Goal: Information Seeking & Learning: Learn about a topic

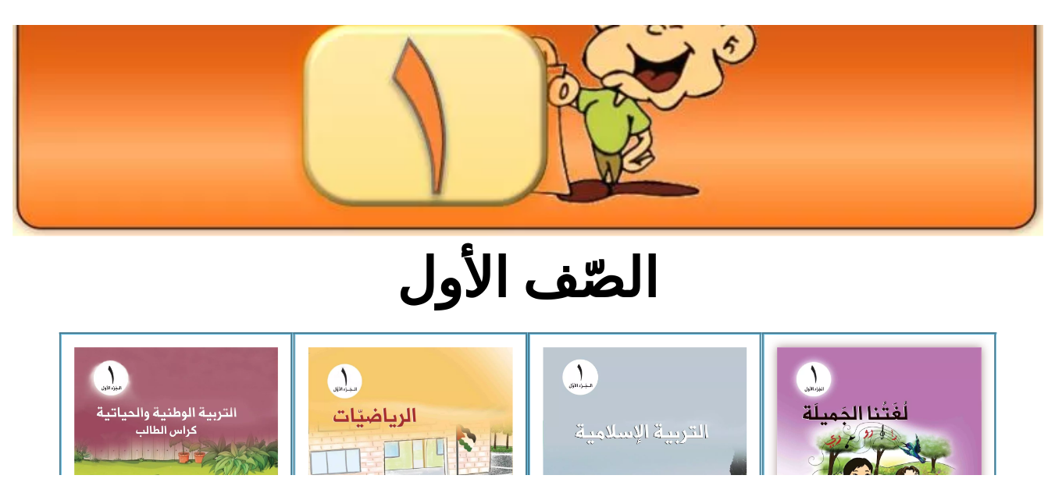
scroll to position [250, 0]
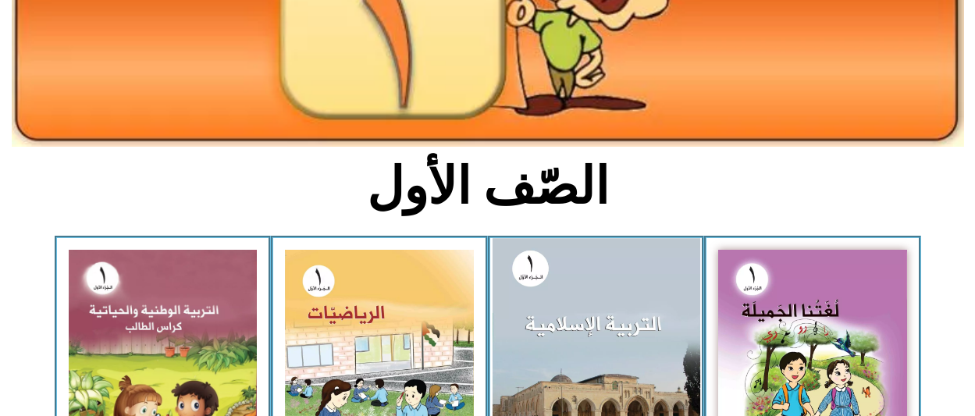
click at [569, 333] on img at bounding box center [596, 365] width 208 height 254
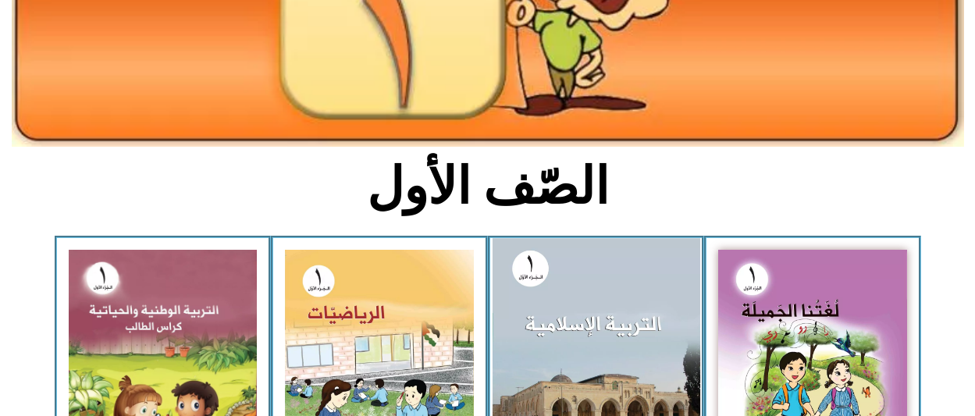
click at [569, 333] on img at bounding box center [596, 365] width 208 height 254
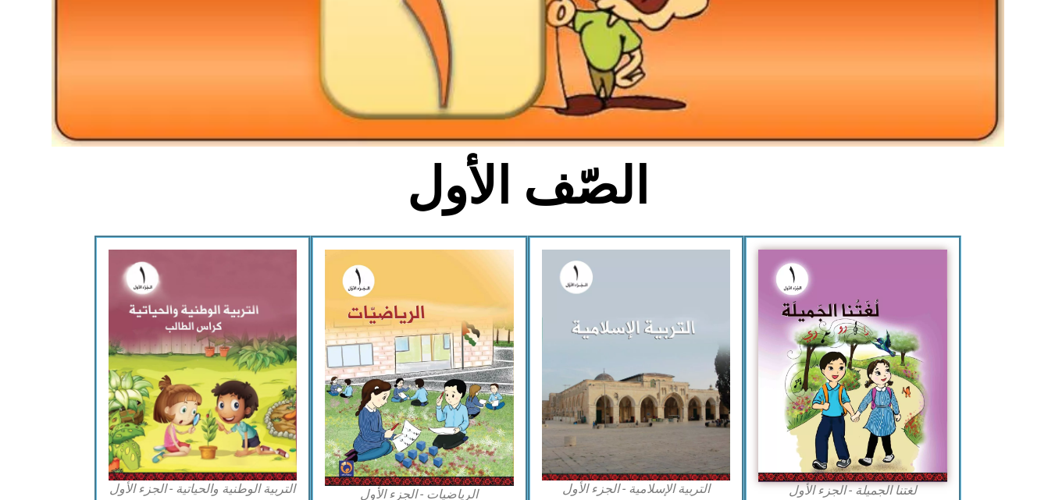
click at [626, 415] on figcaption "التربية الإسلامية - الجزء الأول" at bounding box center [636, 489] width 189 height 17
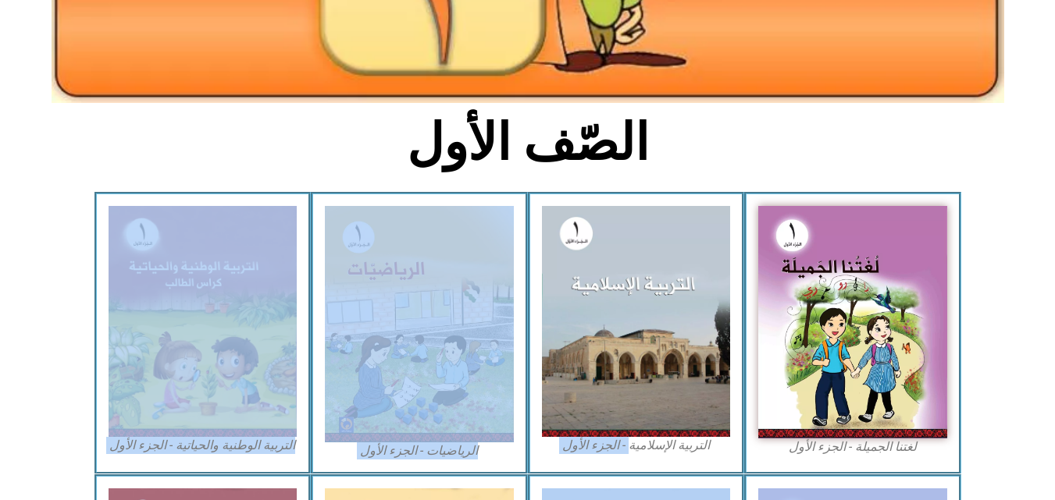
scroll to position [325, 0]
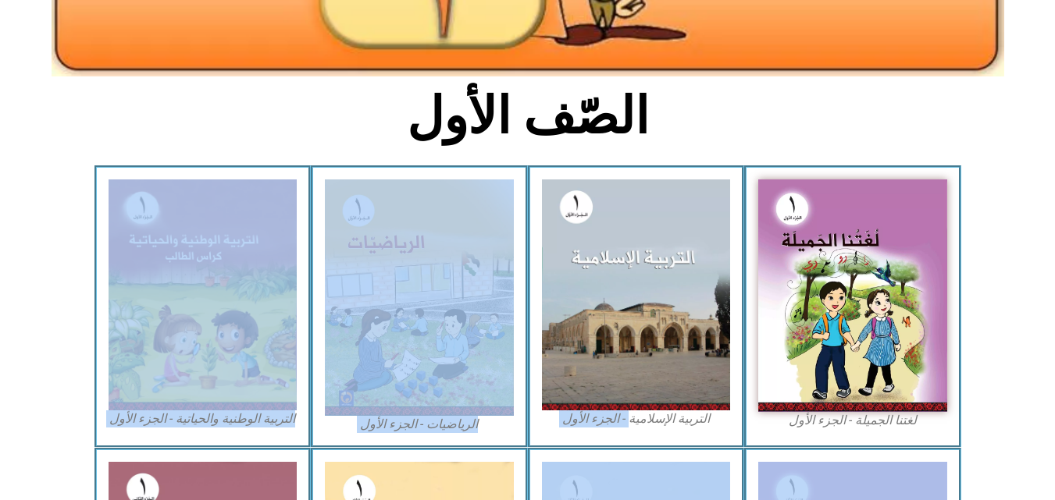
click at [626, 415] on div "الصّف الأول لغتنا الجميلة - الجزء الأول​ التربية [DEMOGRAPHIC_DATA] - الجزء الأ…" at bounding box center [527, 275] width 1055 height 907
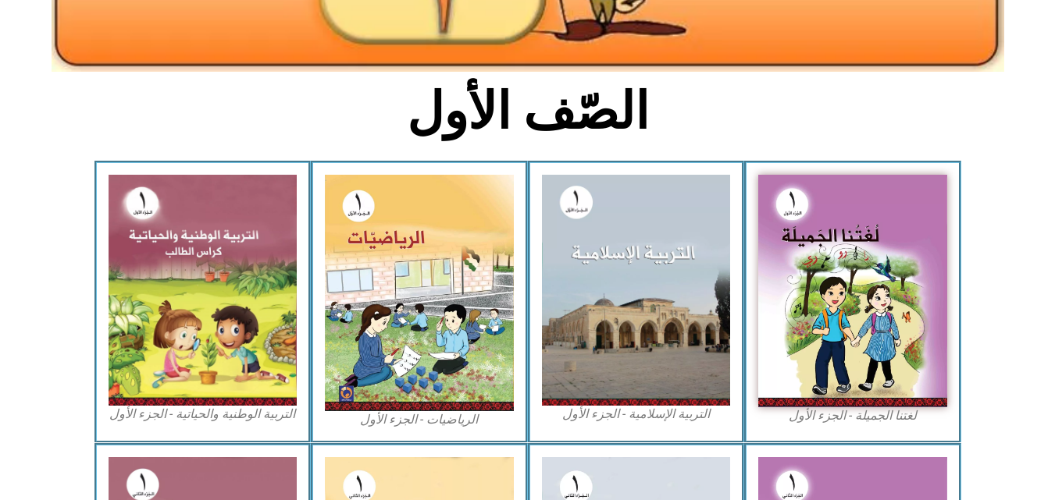
click at [648, 415] on figcaption "التربية الإسلامية - الجزء الأول" at bounding box center [636, 414] width 189 height 17
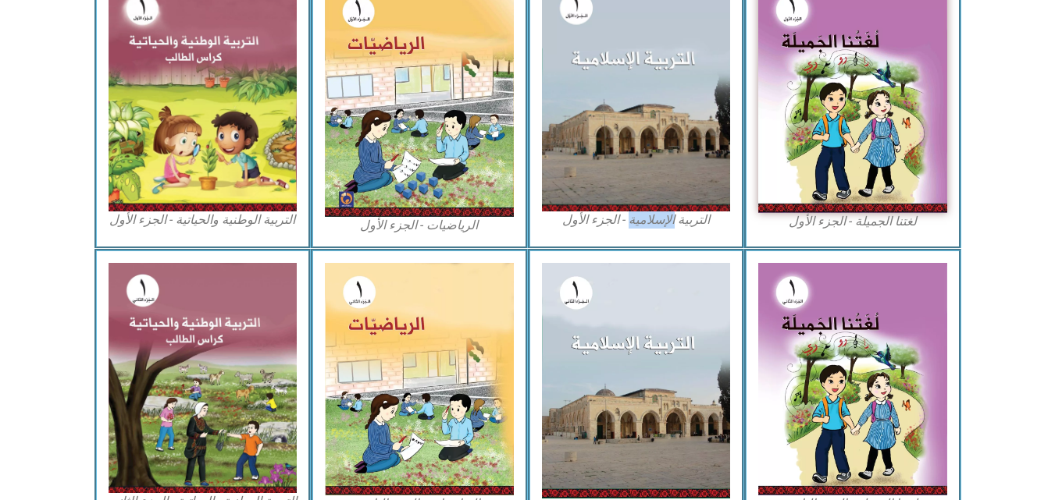
scroll to position [549, 0]
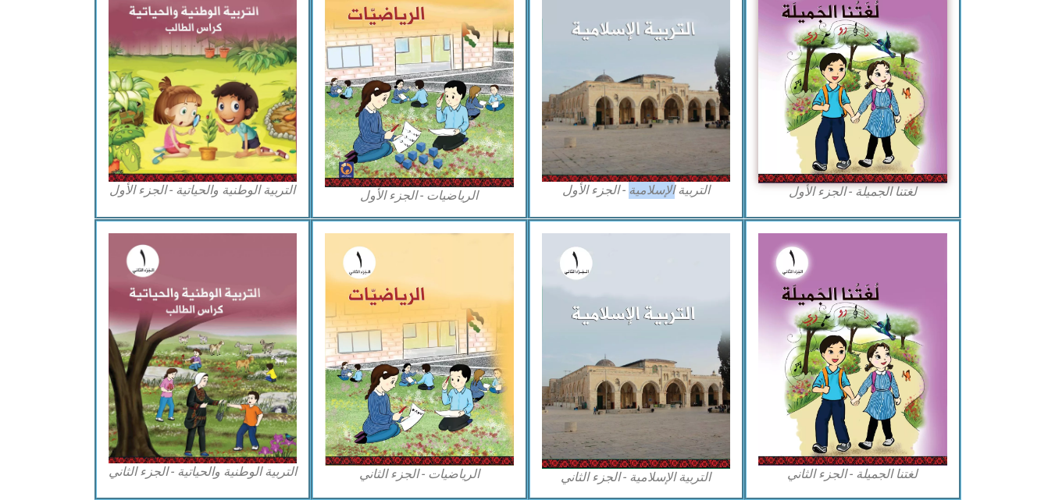
click at [648, 415] on img at bounding box center [636, 351] width 189 height 236
